Goal: Information Seeking & Learning: Learn about a topic

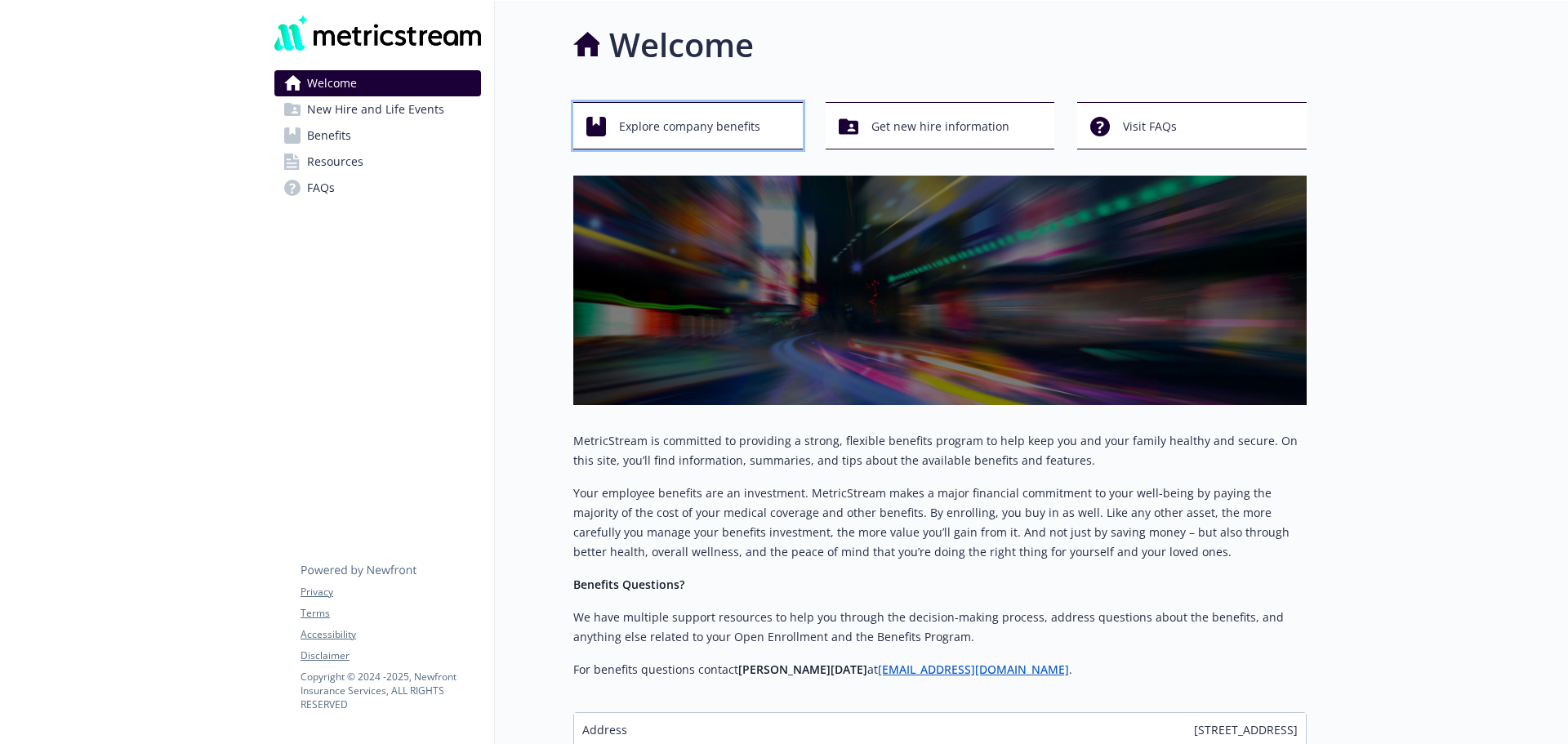
click at [724, 124] on span "Explore company benefits" at bounding box center [689, 126] width 141 height 31
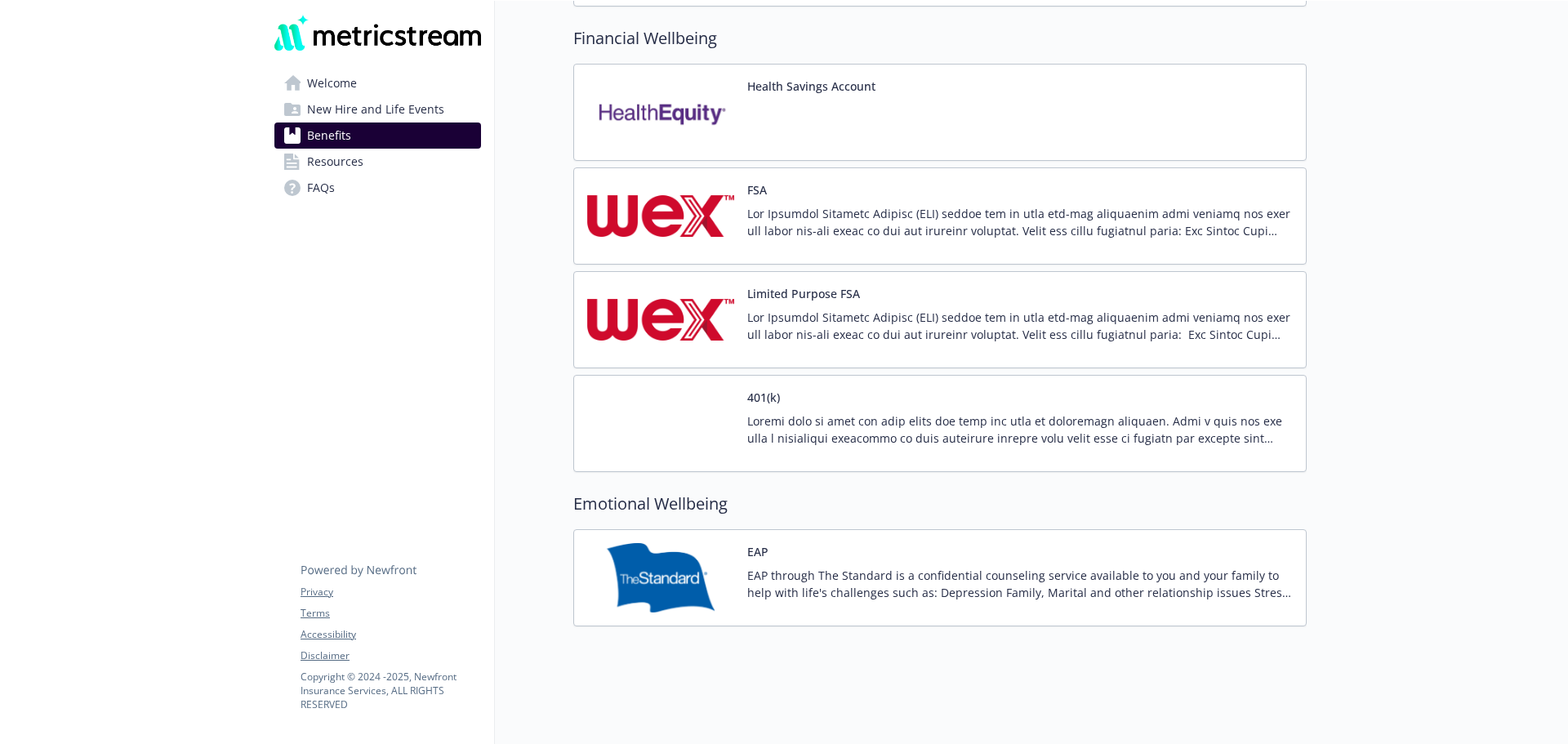
scroll to position [2144, 0]
click at [349, 160] on span "Resources" at bounding box center [335, 162] width 57 height 26
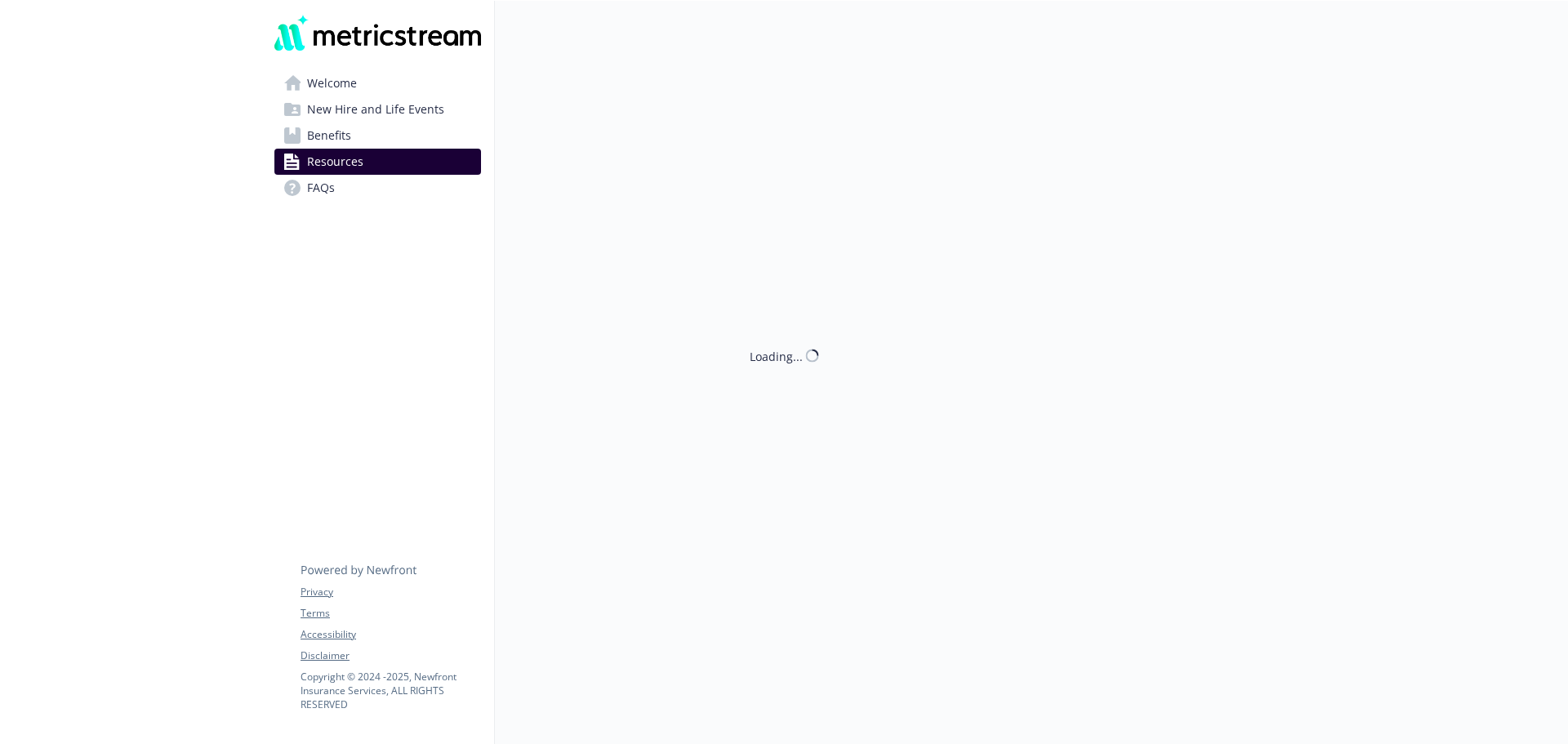
scroll to position [565, 0]
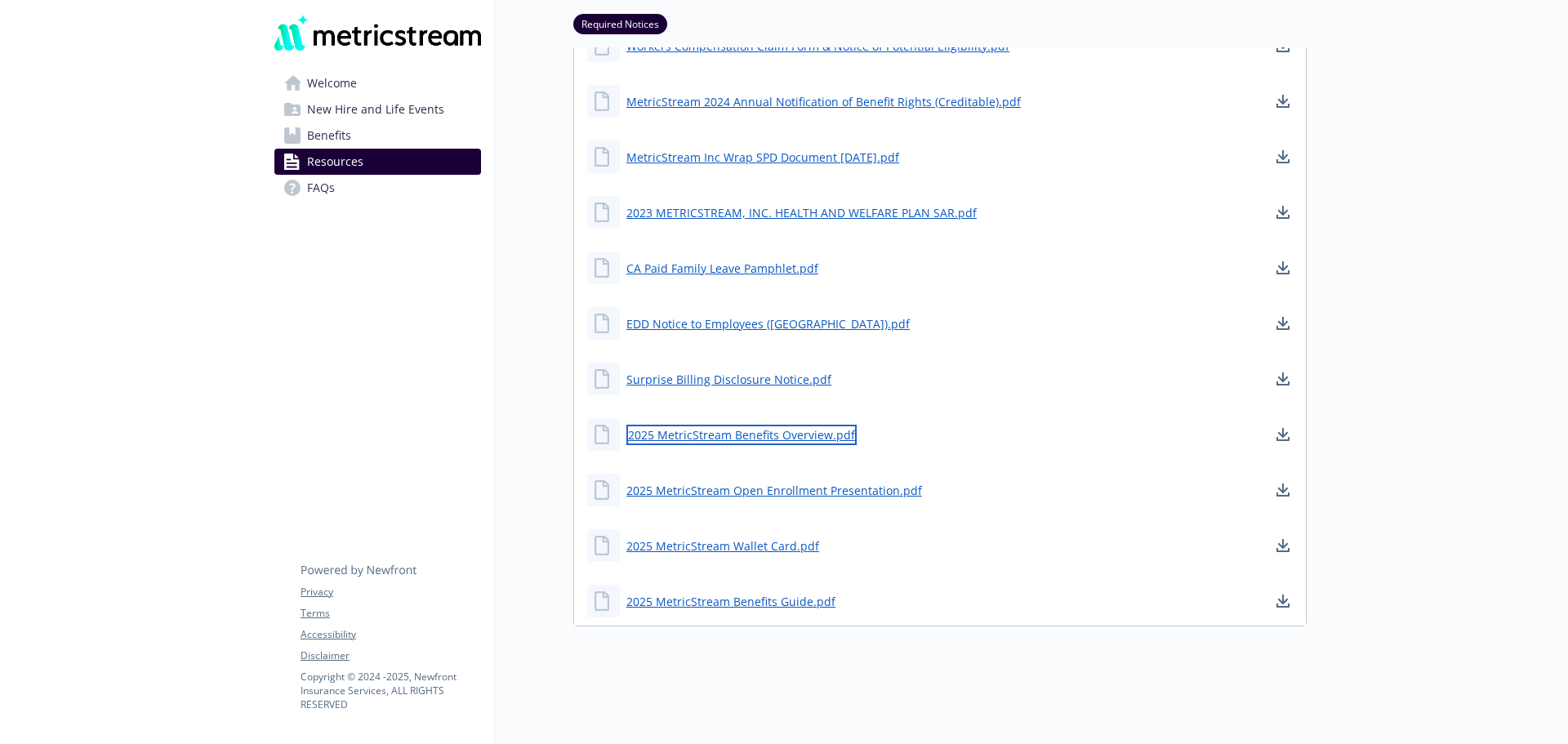
click at [707, 425] on link "2025 MetricStream Benefits Overview.pdf" at bounding box center [741, 435] width 230 height 20
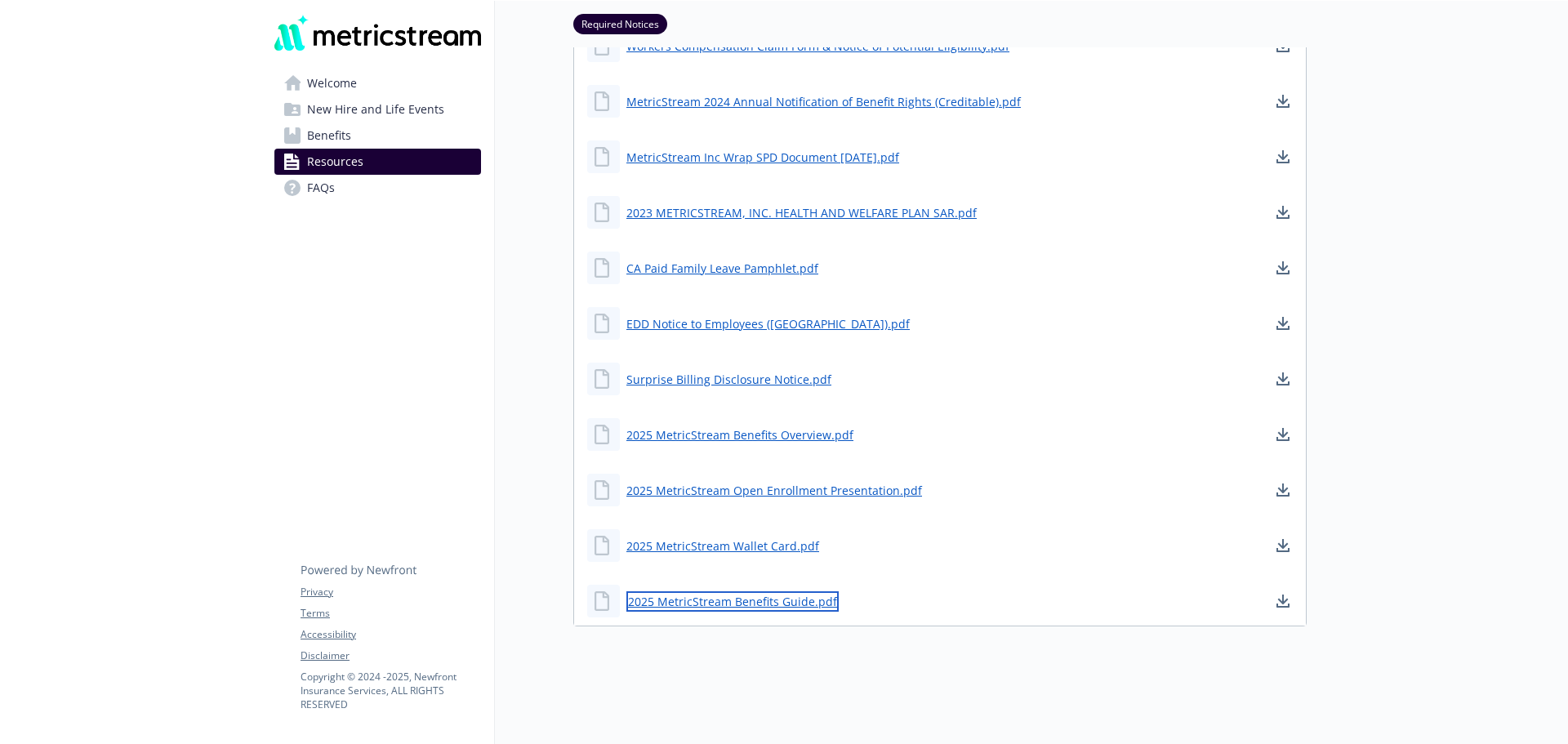
click at [757, 592] on link "2025 MetricStream Benefits Guide.pdf" at bounding box center [732, 602] width 212 height 20
